Goal: Information Seeking & Learning: Learn about a topic

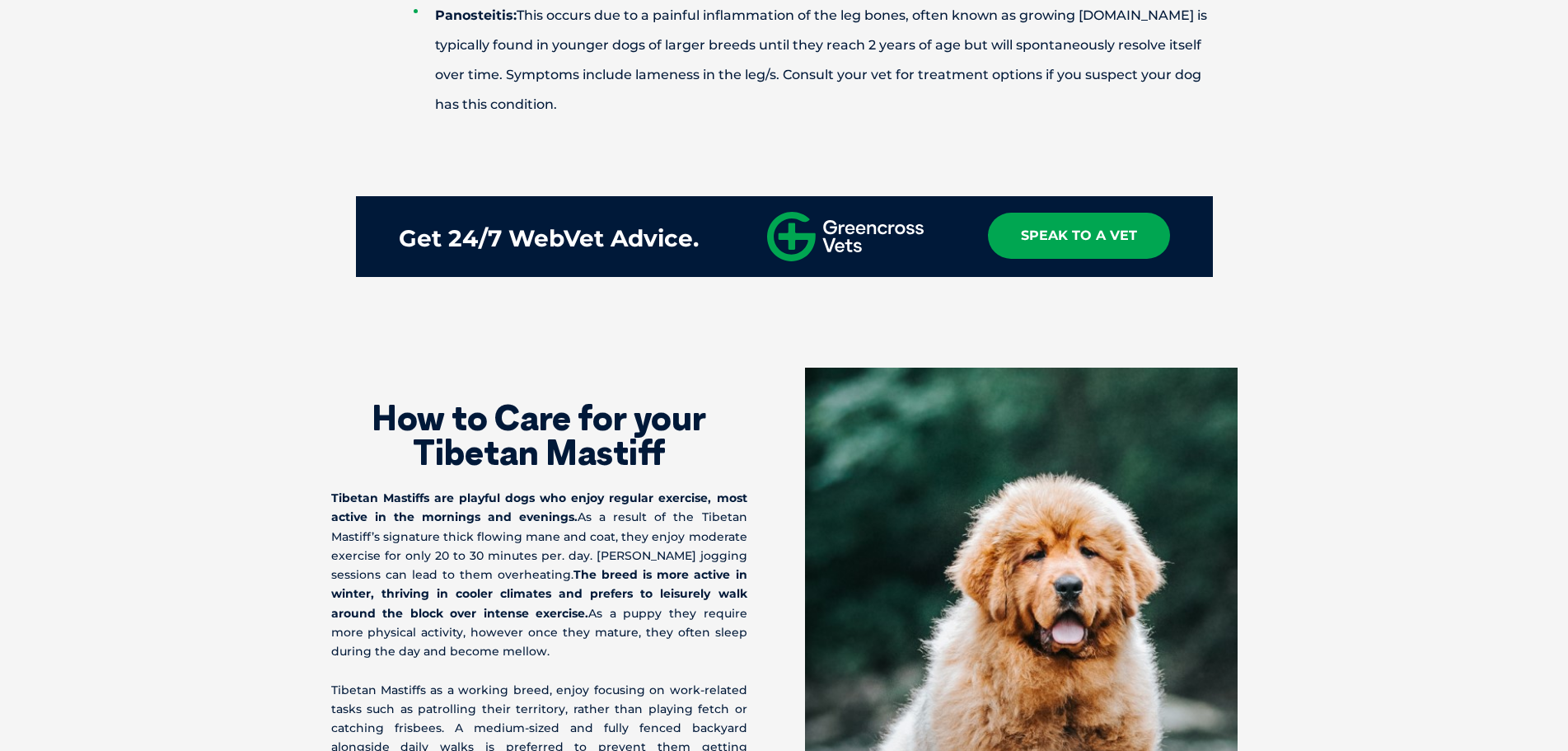
drag, startPoint x: 586, startPoint y: 345, endPoint x: 616, endPoint y: 406, distance: 68.0
click at [586, 401] on h2 "How to Care for your Tibetan Mastiff" at bounding box center [540, 435] width 417 height 69
click at [616, 489] on p "Tibetan Mastiffs are playful dogs who enjoy regular exercise, most active in th…" at bounding box center [540, 574] width 417 height 172
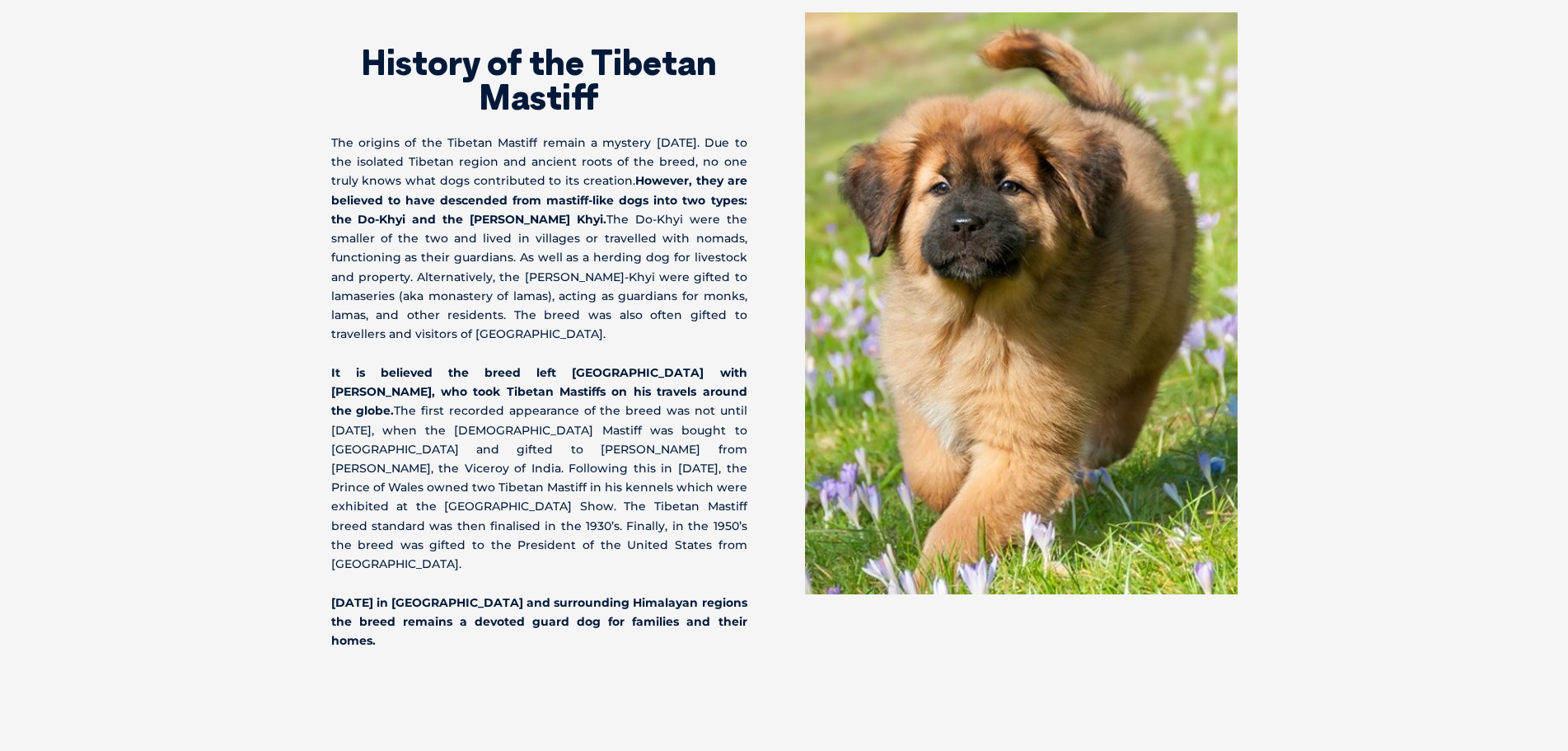
scroll to position [3676, 0]
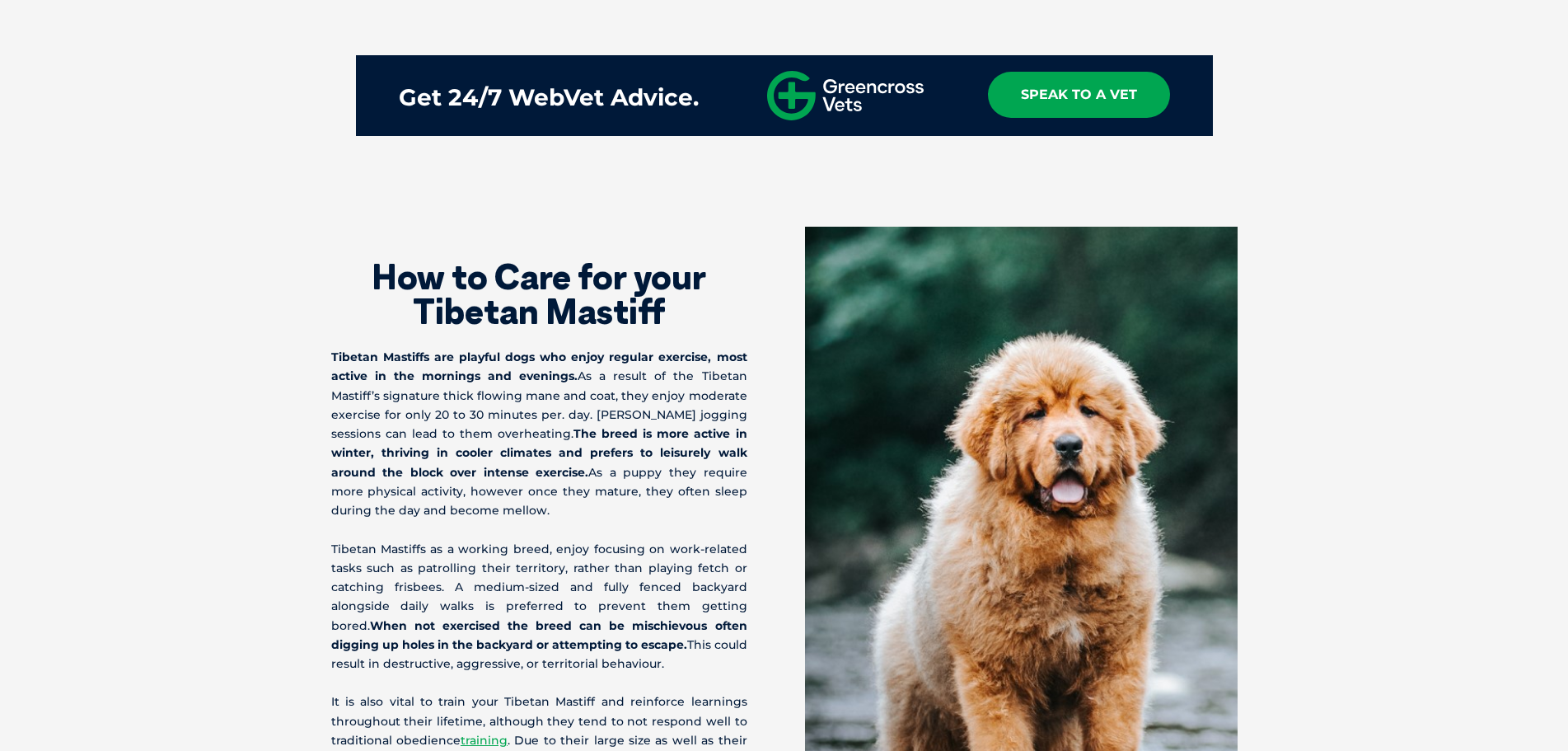
click at [769, 485] on div "How to Care for your Tibetan Mastiff Tibetan Mastiffs are playful dogs who enjo…" at bounding box center [558, 737] width 453 height 1021
